Goal: Task Accomplishment & Management: Manage account settings

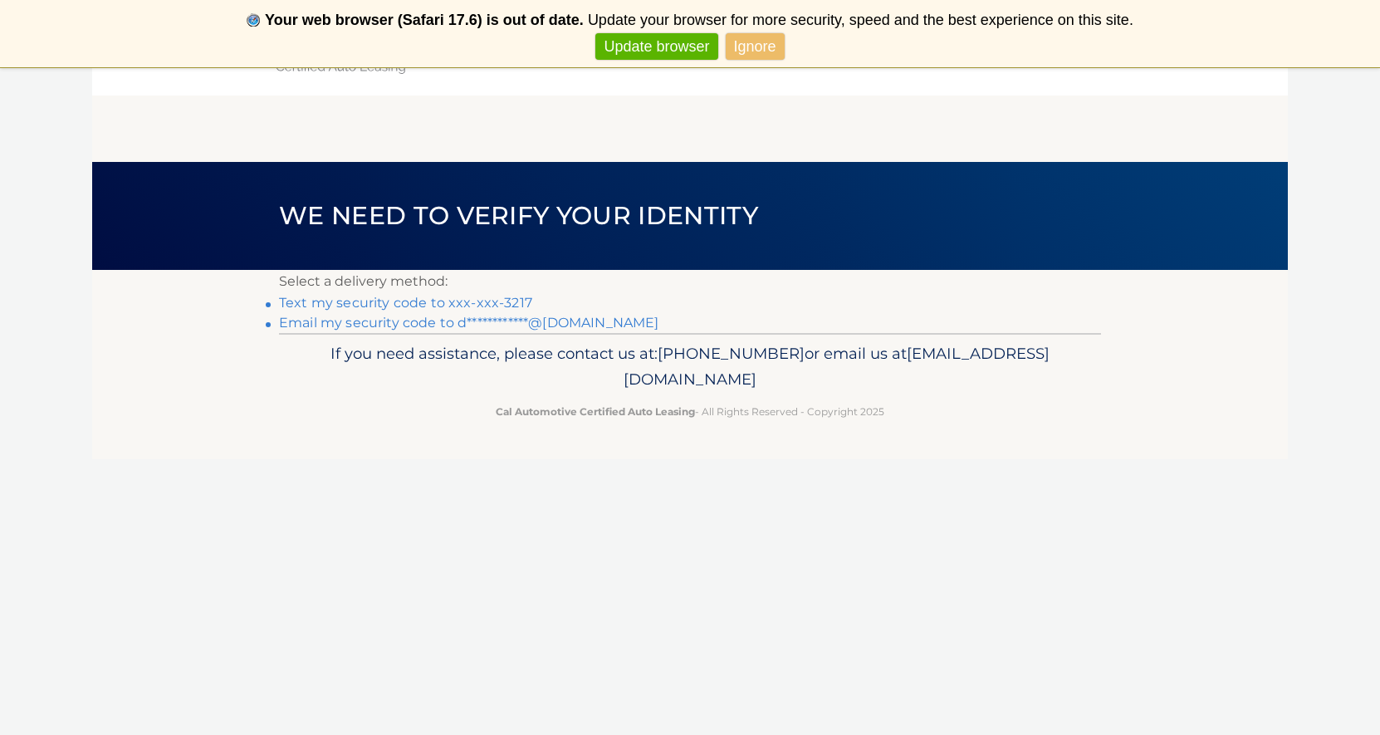
click at [480, 305] on link "Text my security code to xxx-xxx-3217" at bounding box center [405, 303] width 253 height 16
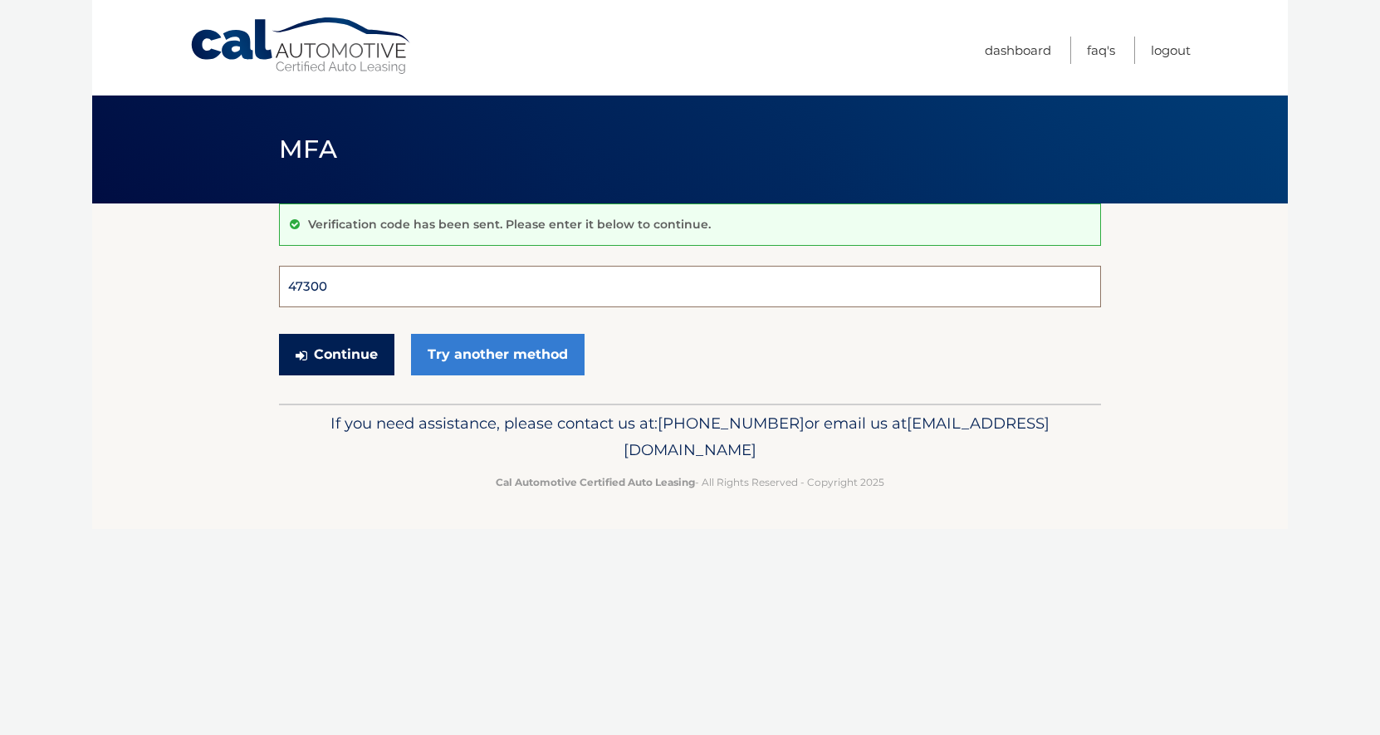
type input "473002"
click at [336, 354] on button "Continue" at bounding box center [336, 355] width 115 height 42
click at [339, 363] on button "Continue" at bounding box center [336, 355] width 115 height 42
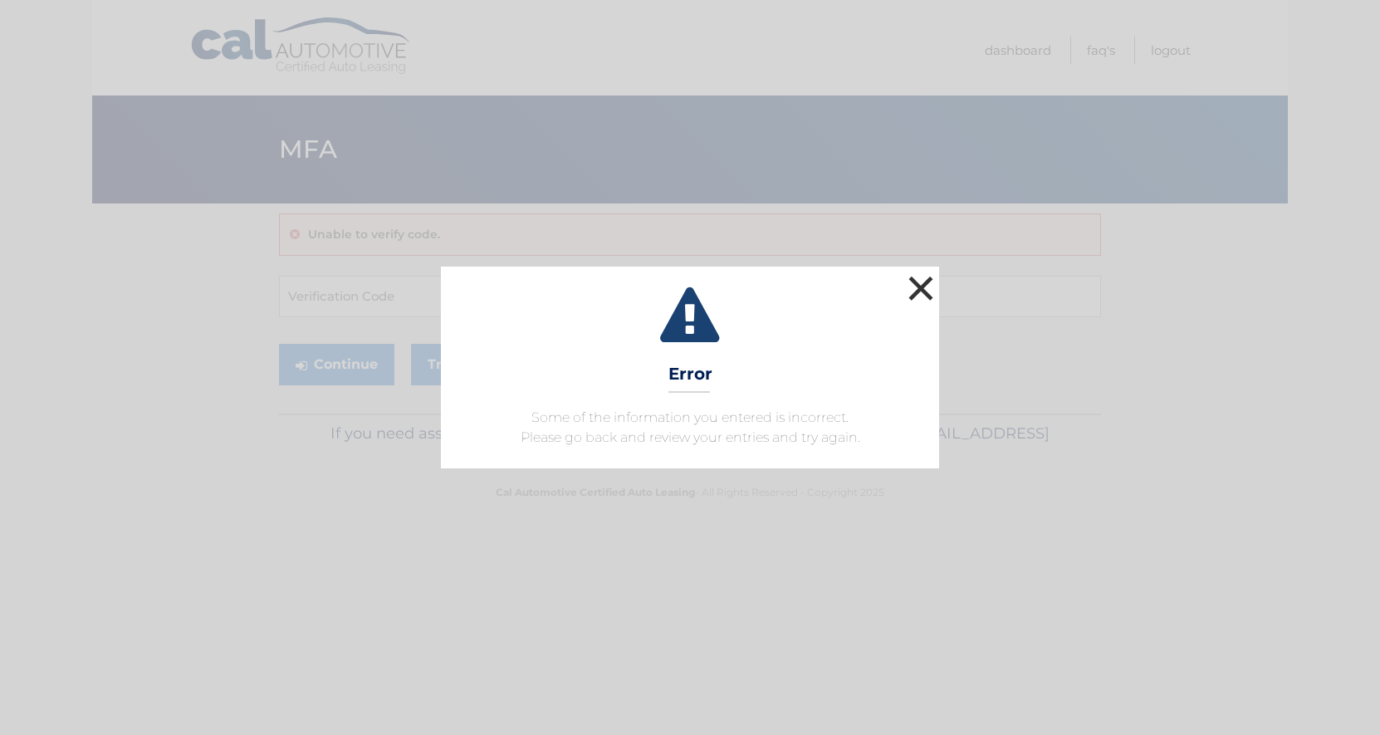
click at [921, 281] on button "×" at bounding box center [920, 287] width 33 height 33
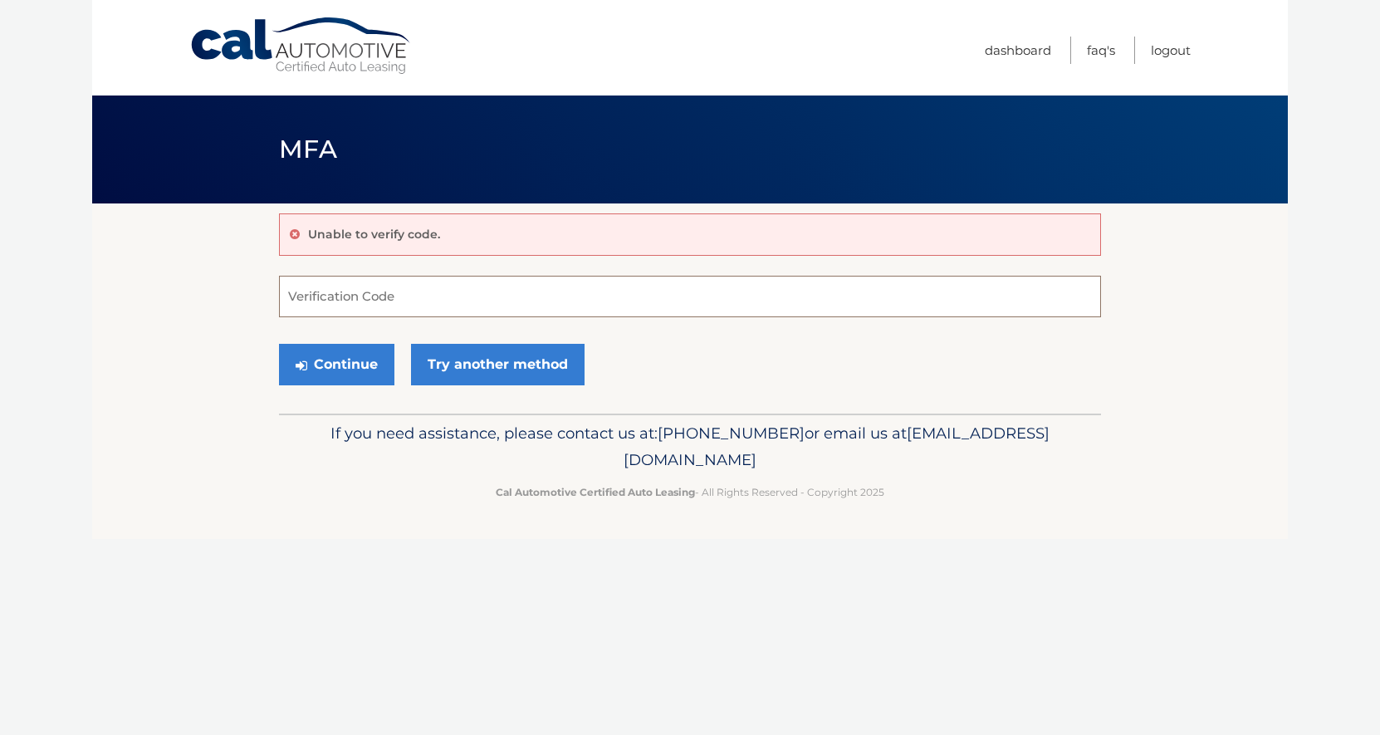
click at [358, 310] on input "Verification Code" at bounding box center [690, 297] width 822 height 42
type input "473002"
click at [460, 548] on div "Cal Automotive Menu Dashboard FAQ's Logout MFA" at bounding box center [689, 367] width 1195 height 735
click at [326, 372] on button "Continue" at bounding box center [336, 365] width 115 height 42
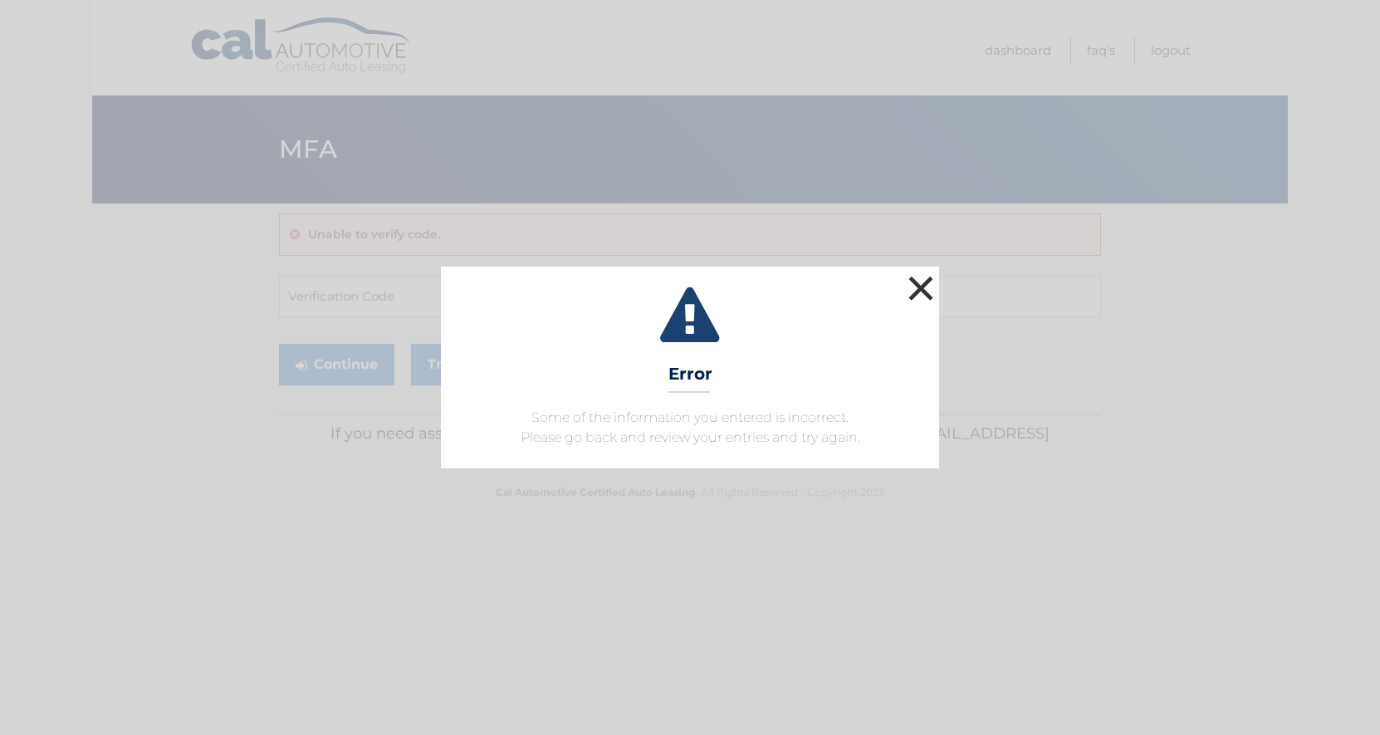
click at [920, 291] on button "×" at bounding box center [920, 287] width 33 height 33
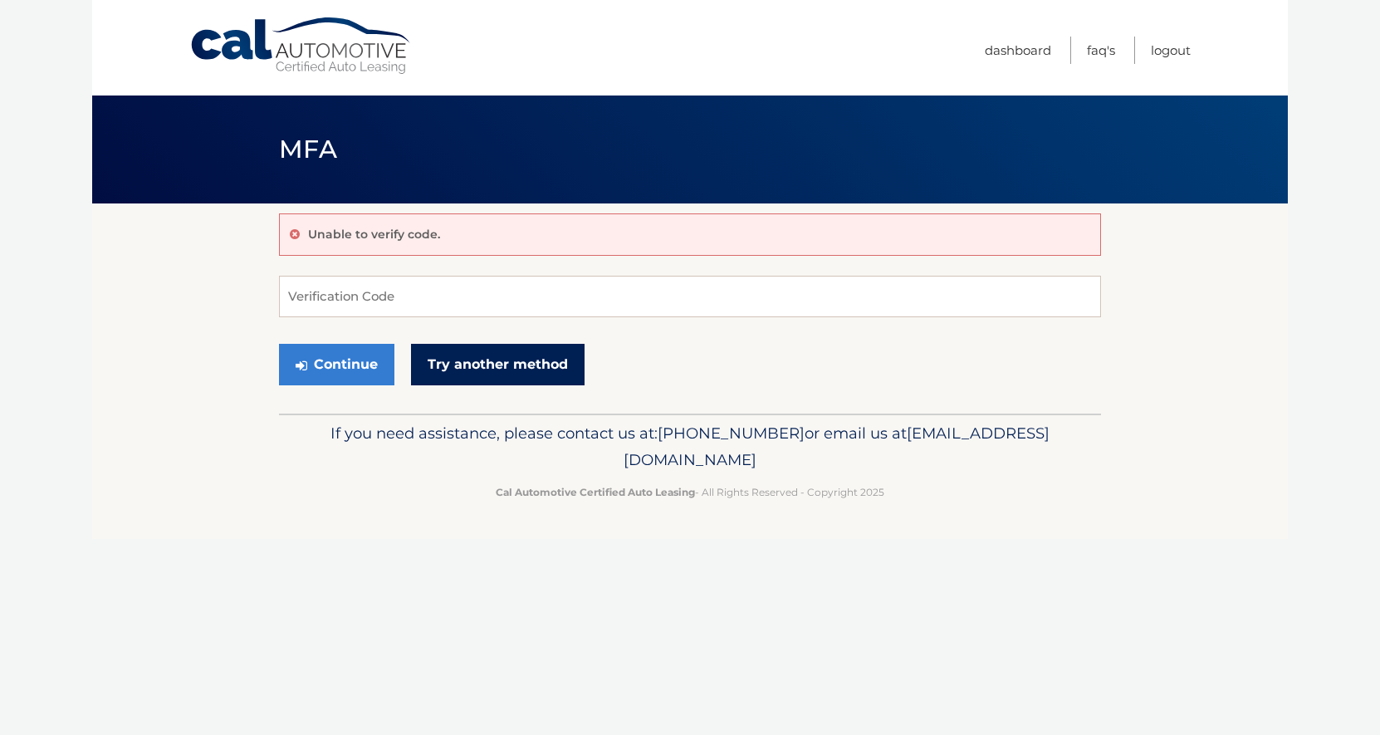
click at [538, 366] on link "Try another method" at bounding box center [497, 365] width 173 height 42
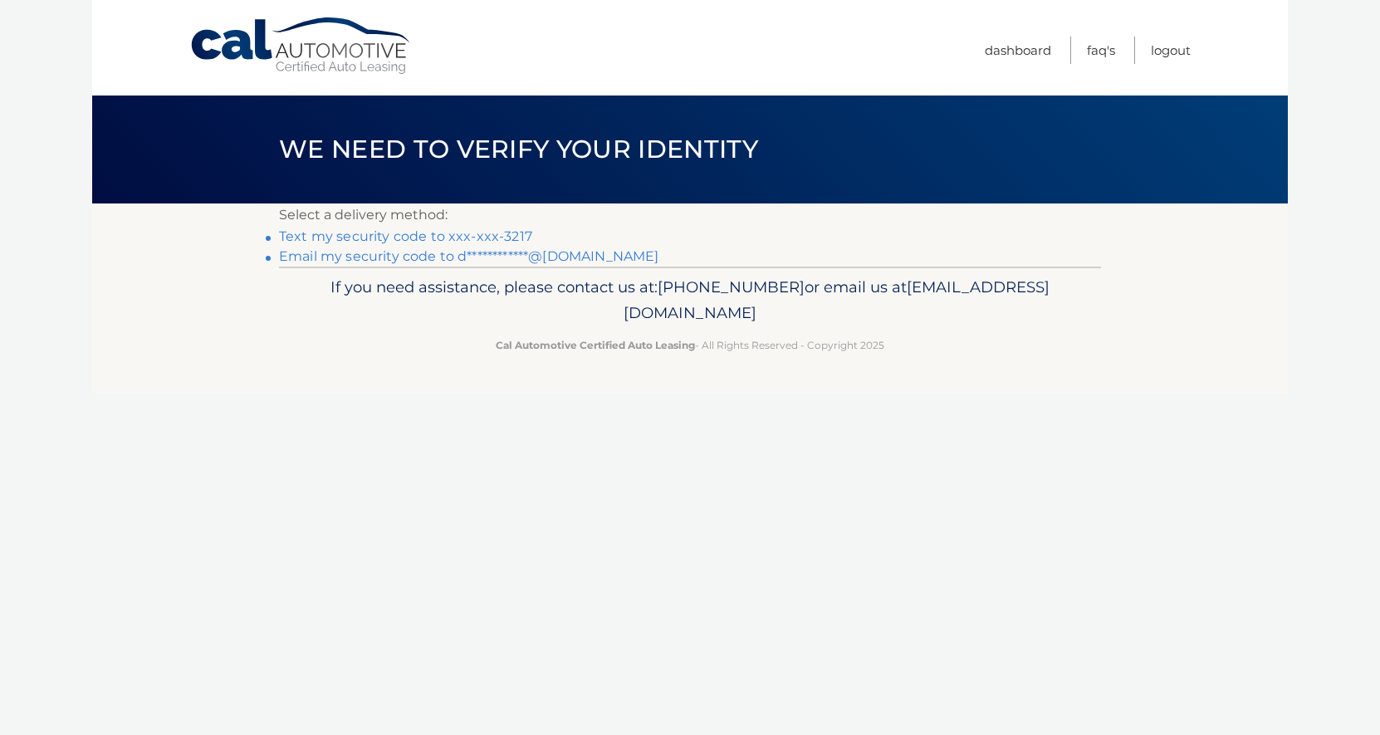
click at [410, 257] on link "**********" at bounding box center [468, 256] width 379 height 16
click at [984, 57] on link "Dashboard" at bounding box center [1017, 50] width 66 height 27
